Goal: Task Accomplishment & Management: Manage account settings

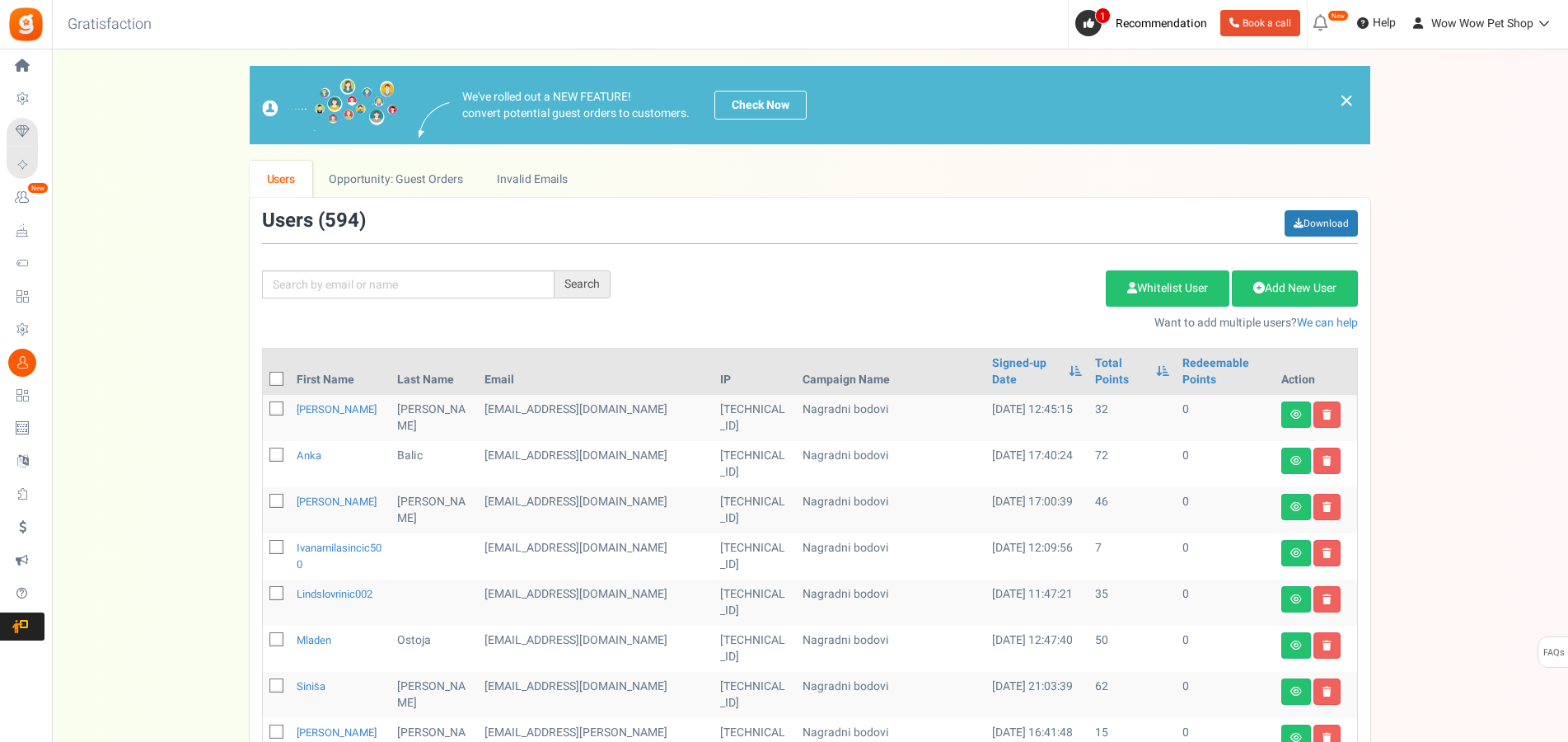
click at [353, 287] on input "text" at bounding box center [408, 284] width 293 height 28
type input "[PERSON_NAME]"
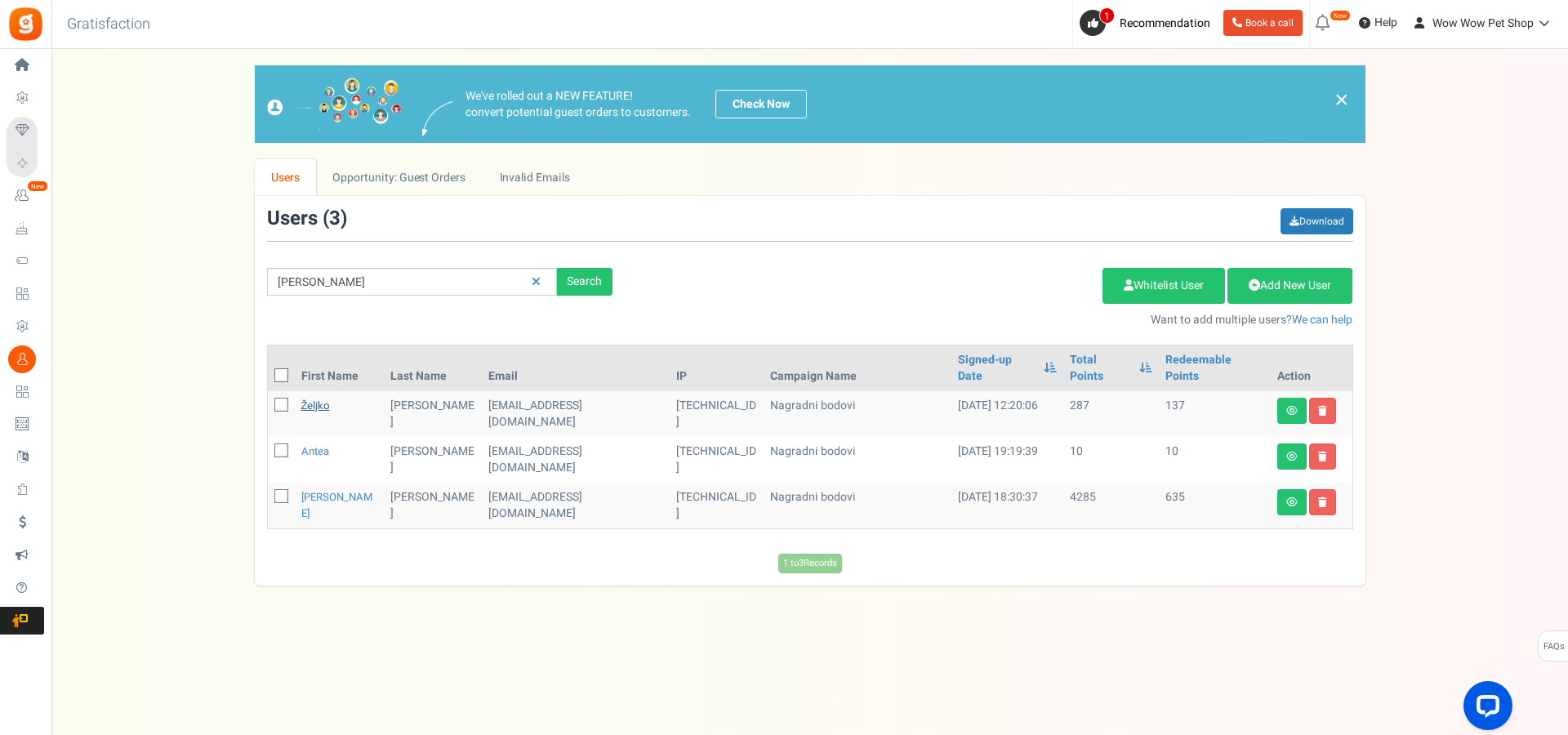
click at [324, 398] on link "Željko" at bounding box center [315, 405] width 28 height 15
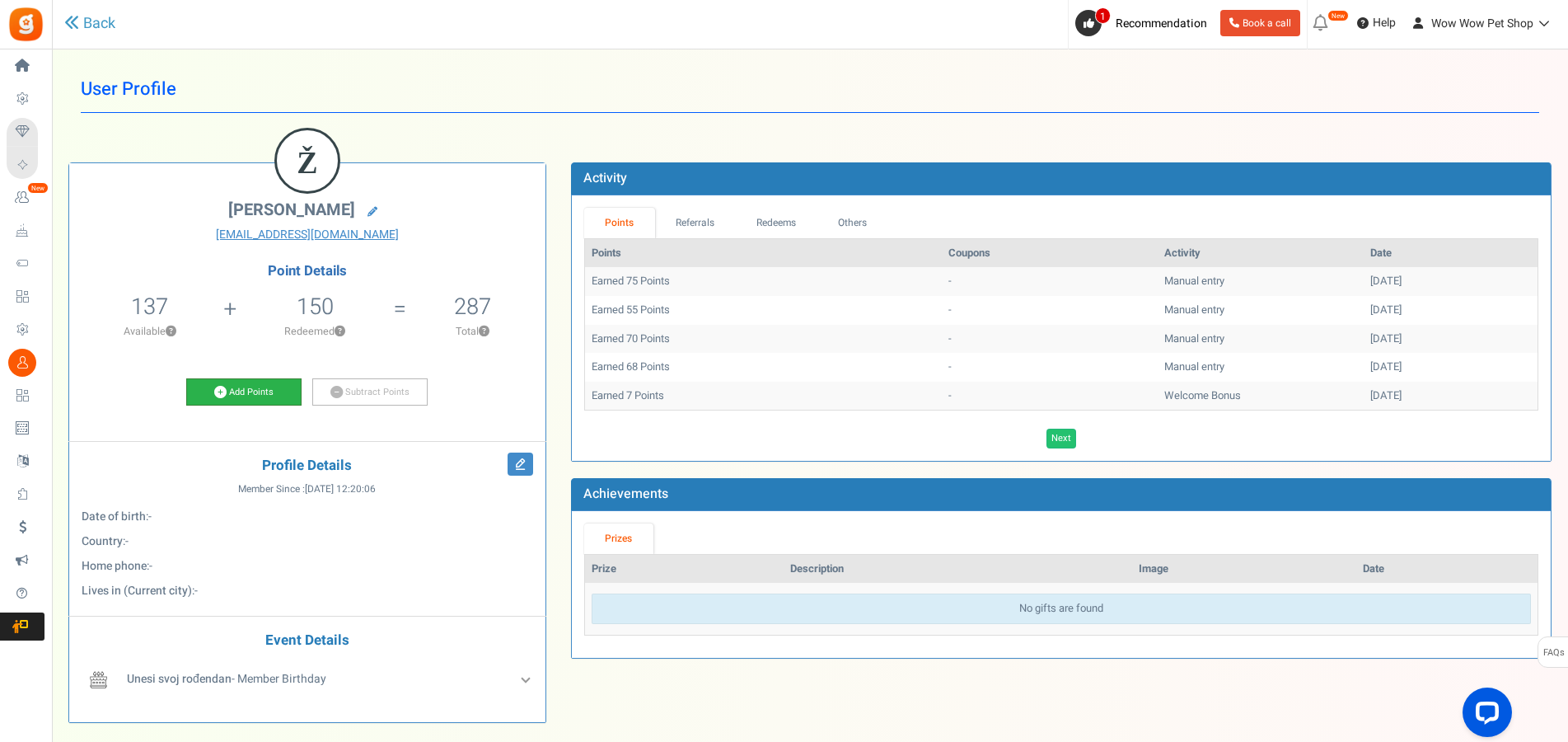
click at [265, 388] on link "Add Points" at bounding box center [244, 392] width 116 height 28
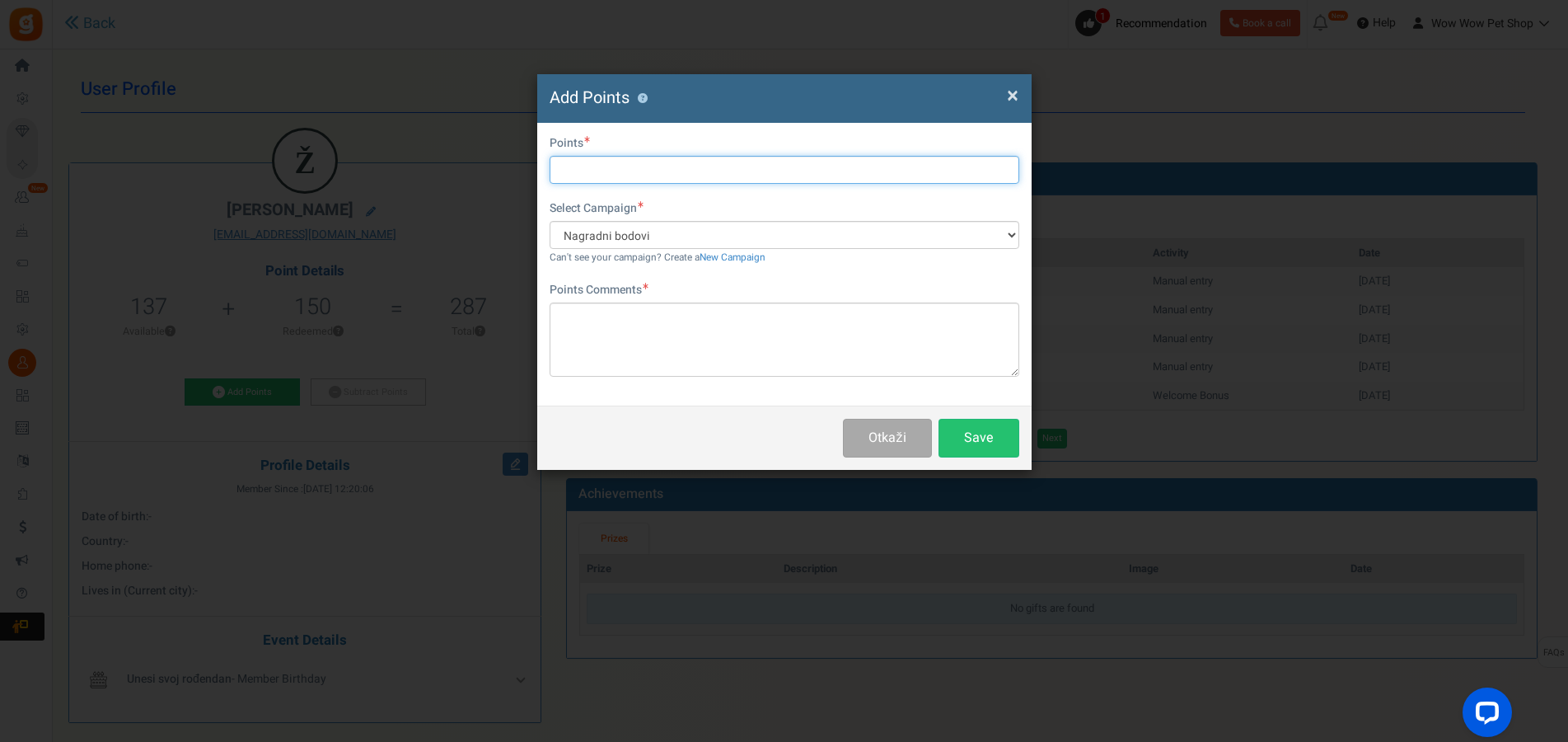
click at [611, 173] on input "text" at bounding box center [785, 170] width 470 height 28
type input "73"
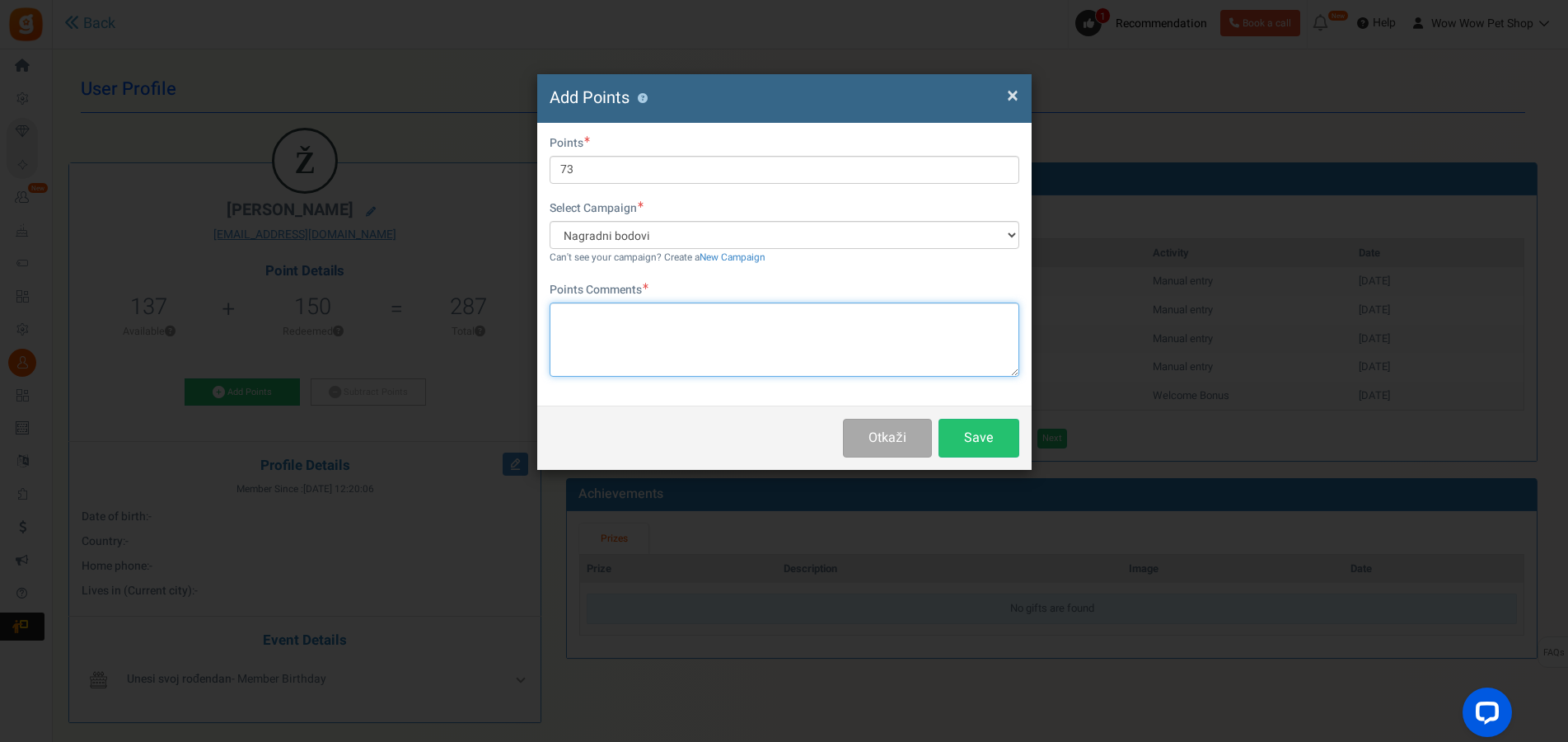
click at [612, 318] on textarea at bounding box center [785, 339] width 470 height 74
paste textarea "1520"
type textarea "Račun br. 1520"
click at [969, 433] on button "Save" at bounding box center [979, 438] width 81 height 39
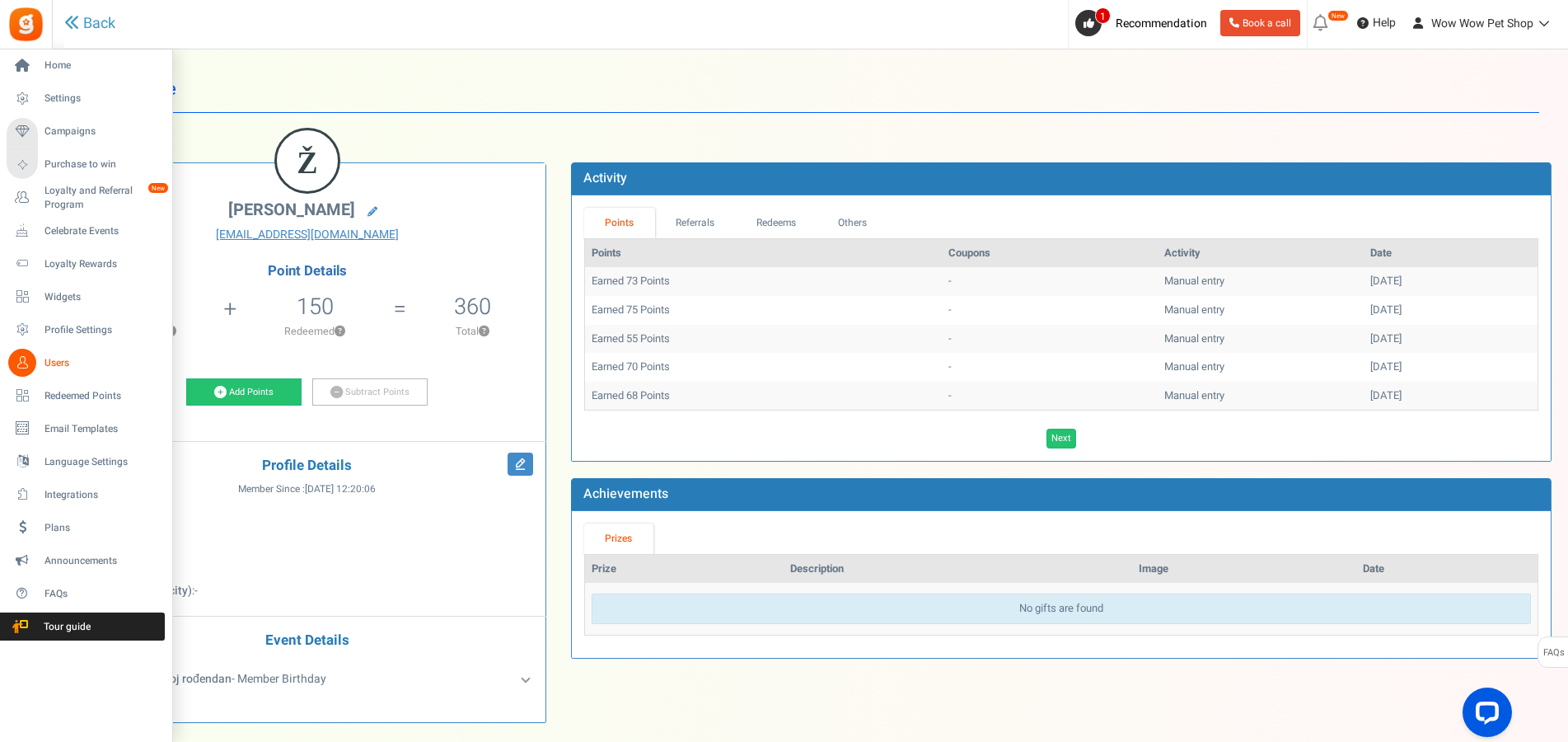
click at [37, 362] on link "Users" at bounding box center [85, 363] width 158 height 28
